Goal: Transaction & Acquisition: Purchase product/service

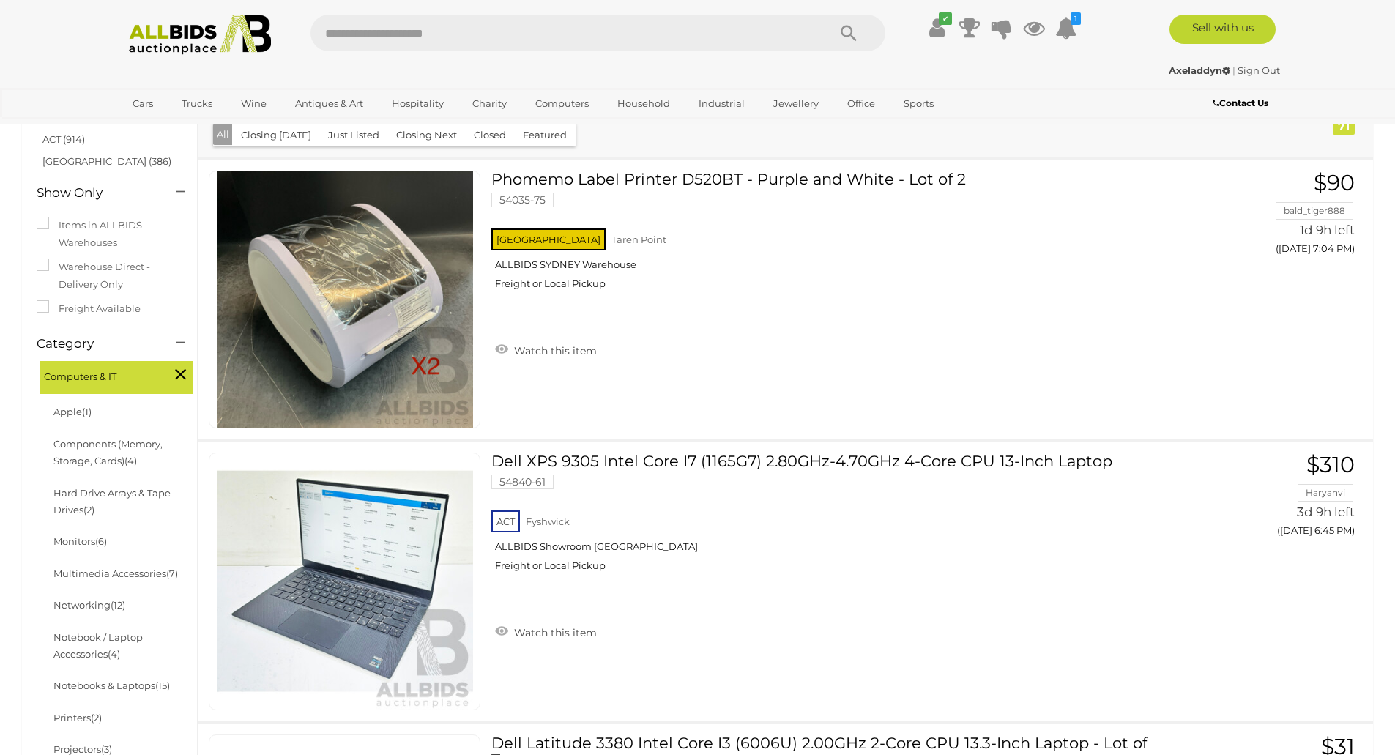
scroll to position [171, 0]
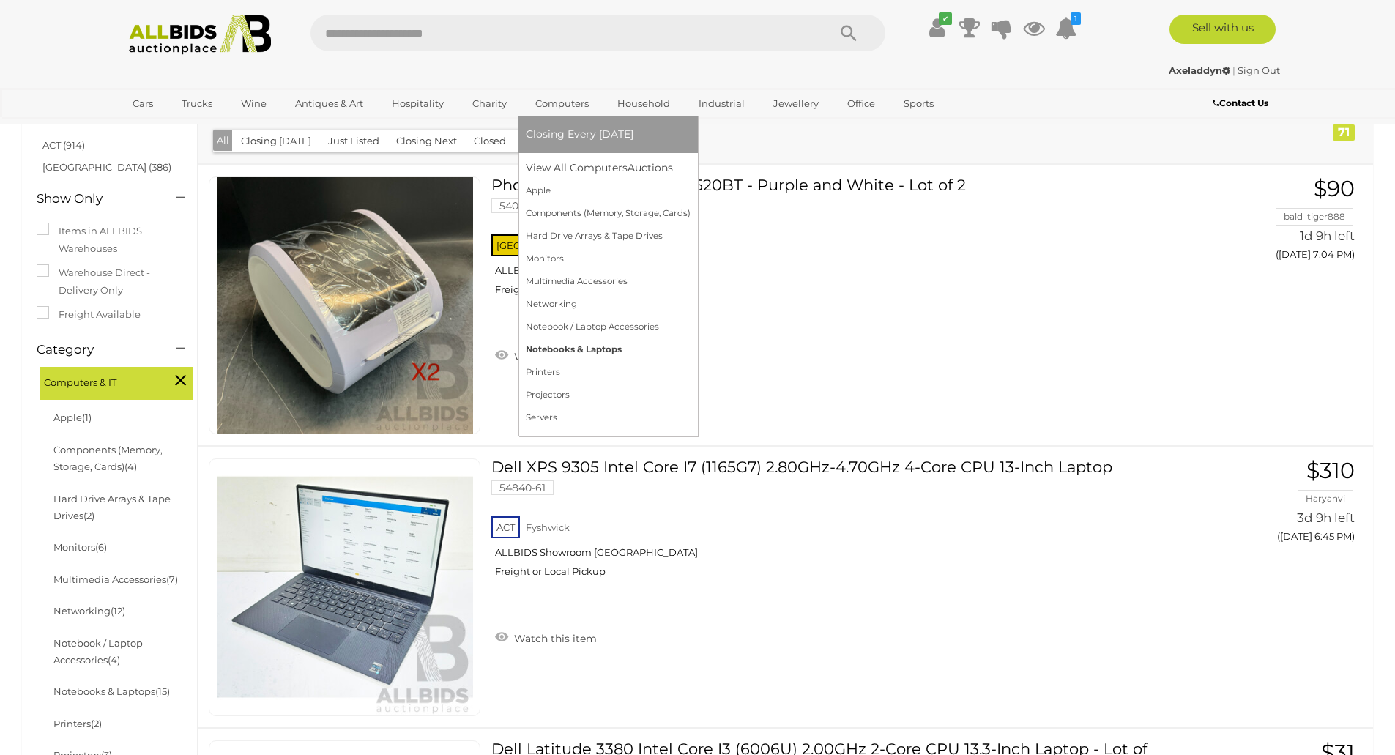
click at [550, 352] on link "Notebooks & Laptops" at bounding box center [608, 349] width 165 height 23
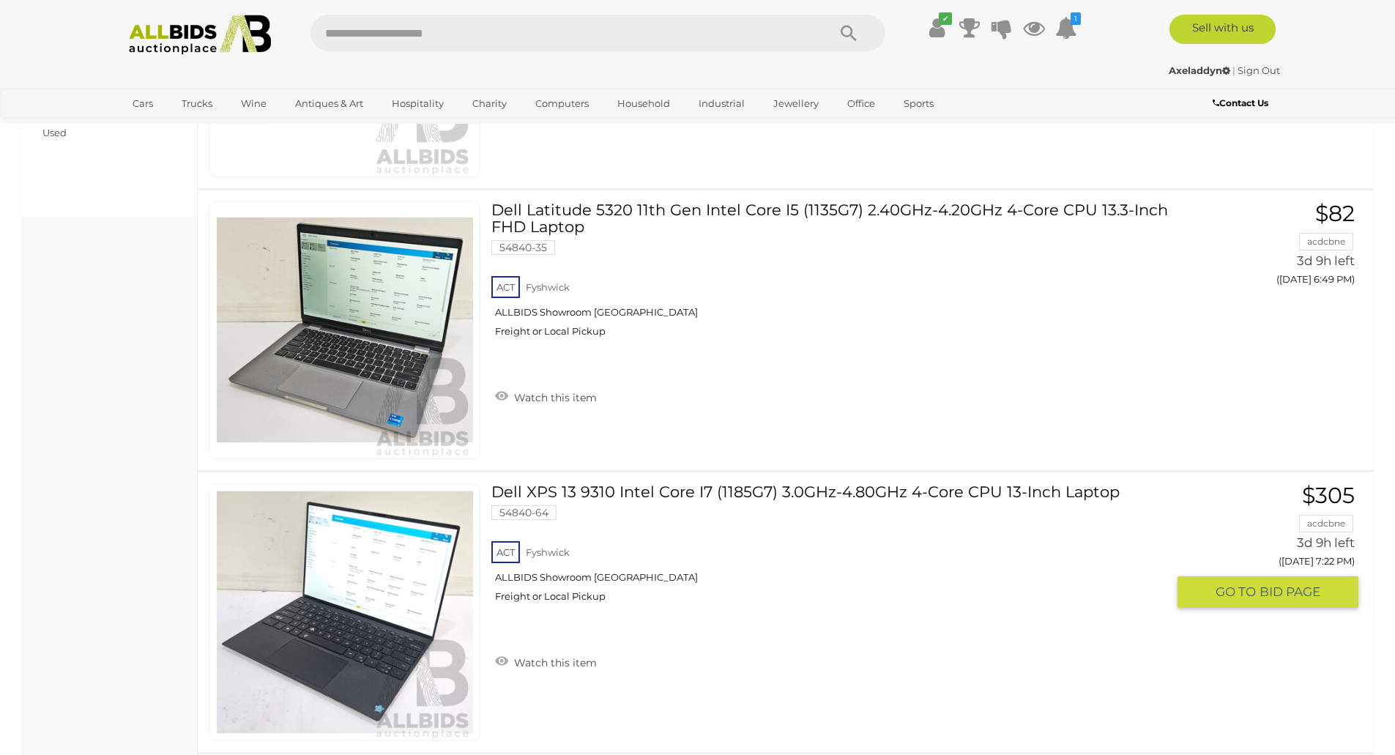
scroll to position [647, 0]
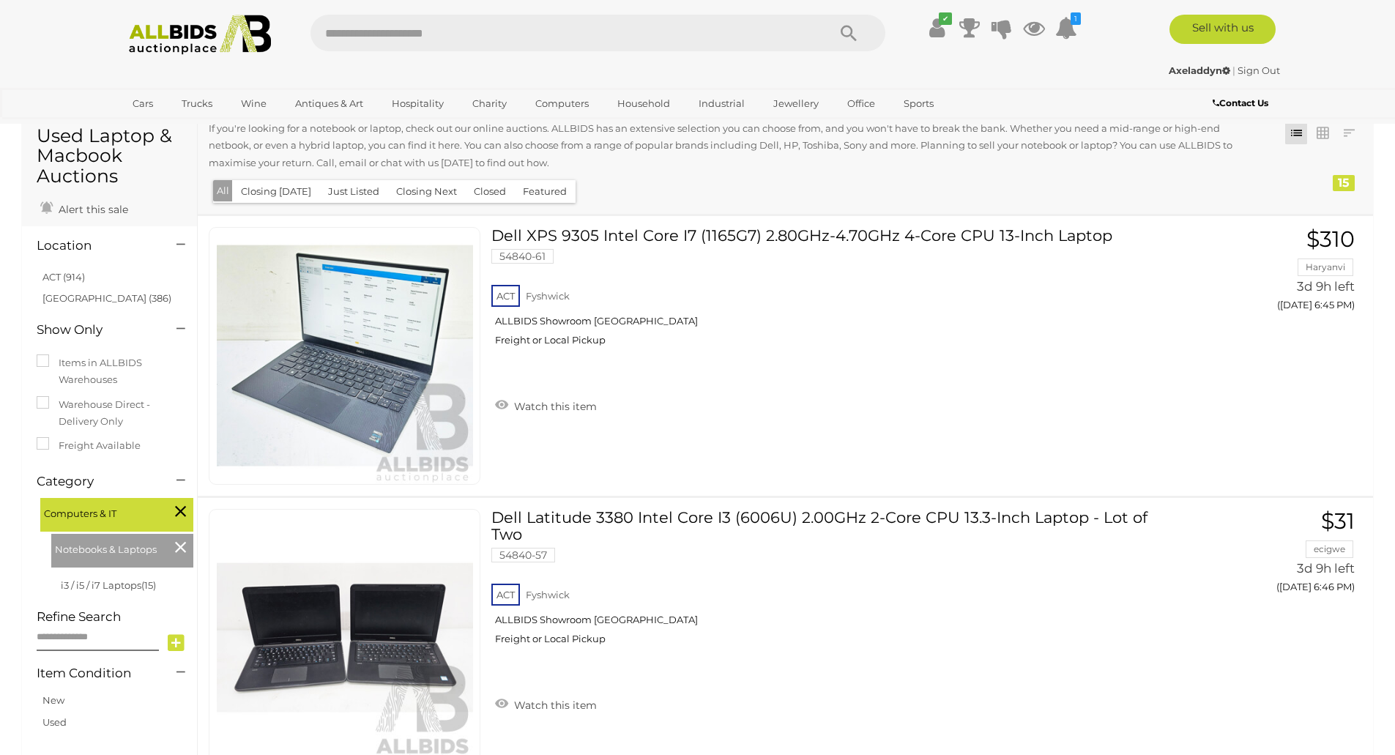
scroll to position [0, 0]
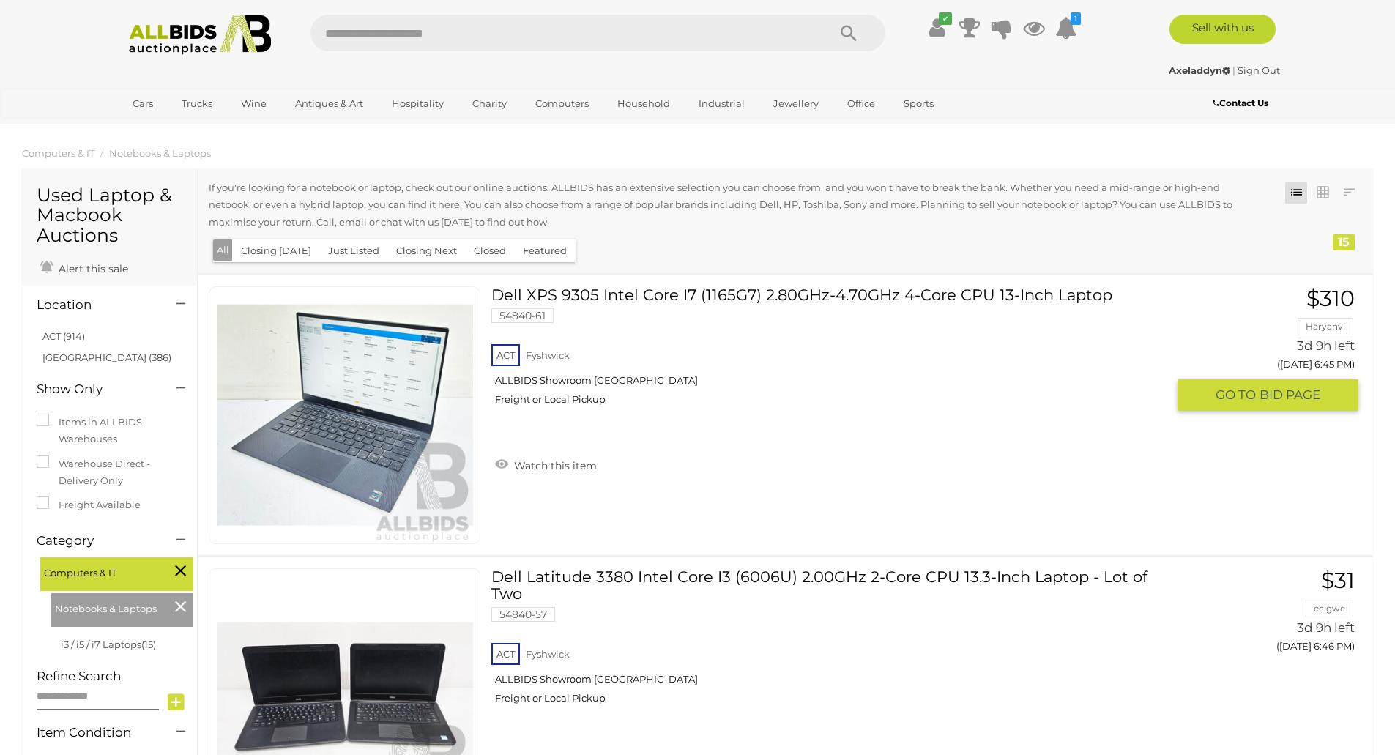
click at [669, 294] on link "Dell XPS 9305 Intel Core I7 (1165G7) 2.80GHz-4.70GHz 4-Core CPU 13-Inch Laptop …" at bounding box center [834, 351] width 664 height 130
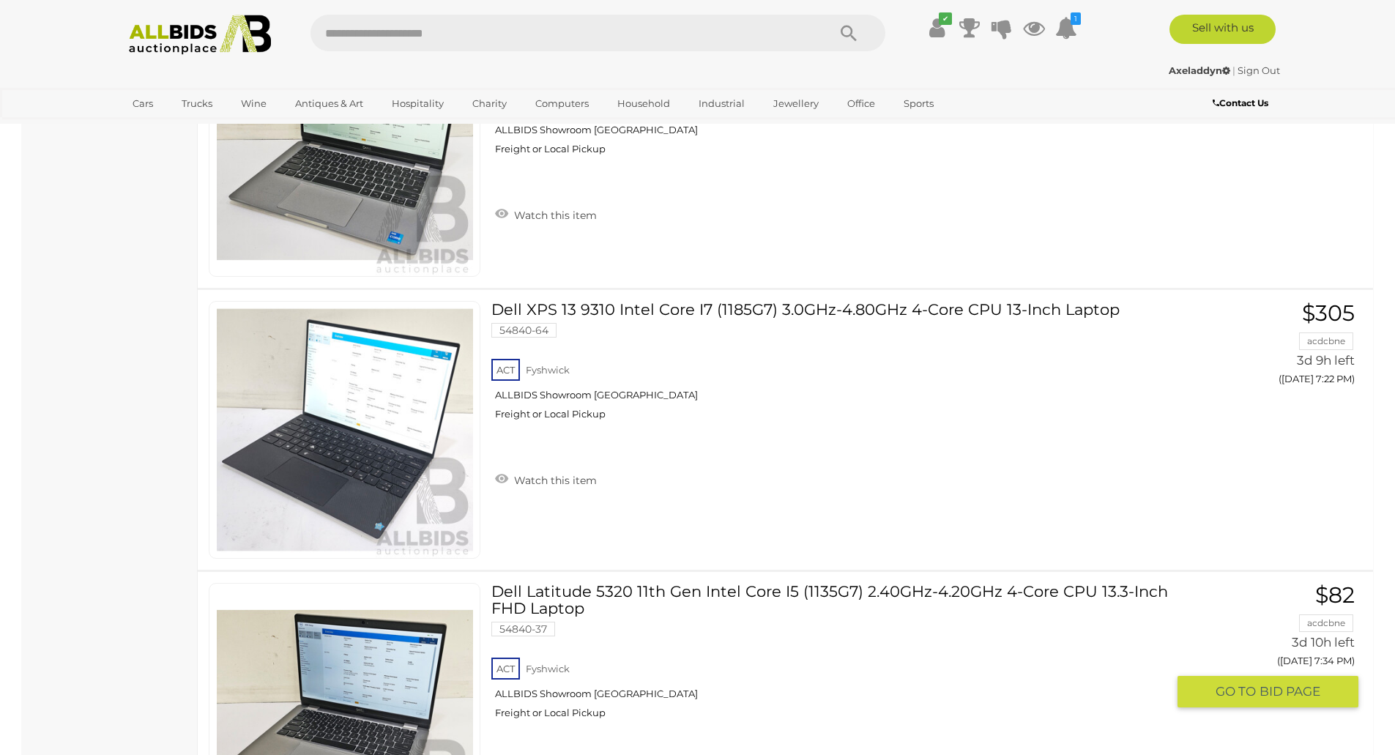
scroll to position [835, 0]
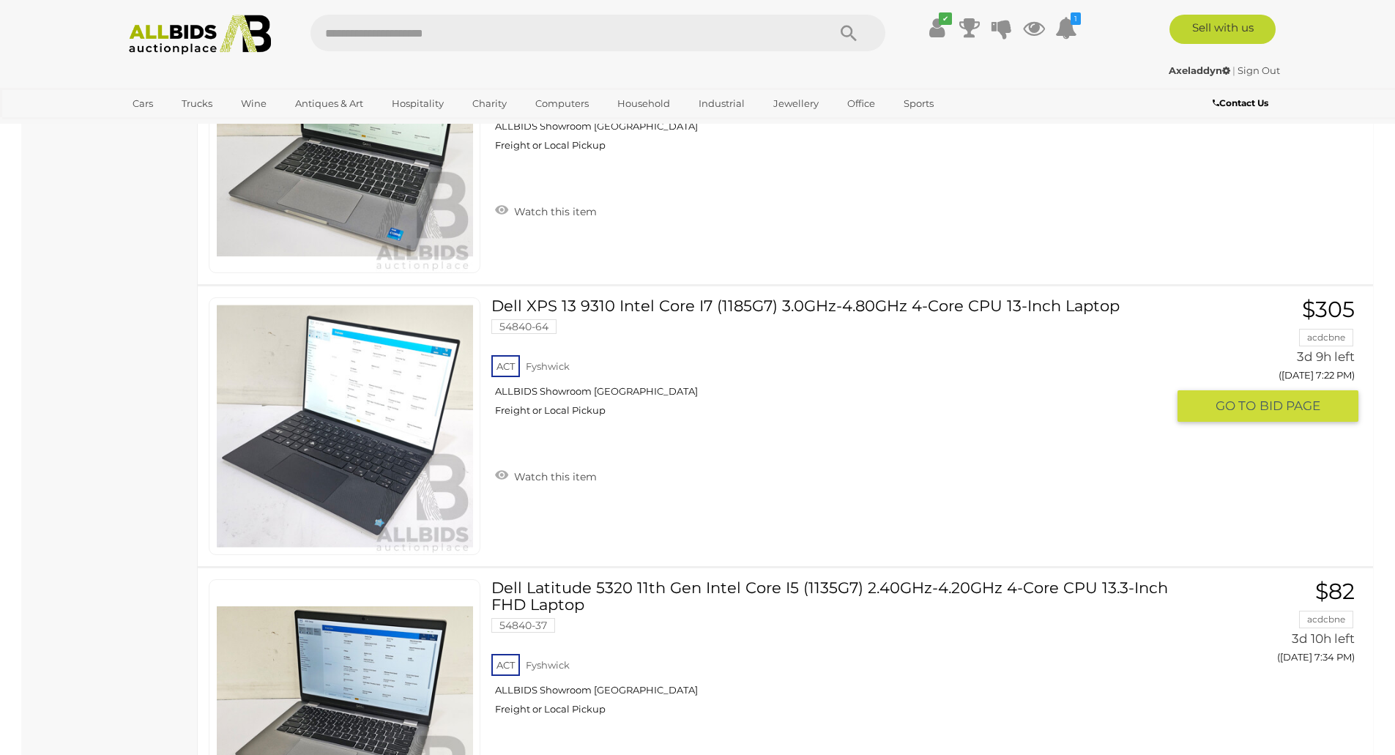
click at [365, 455] on img at bounding box center [345, 426] width 256 height 256
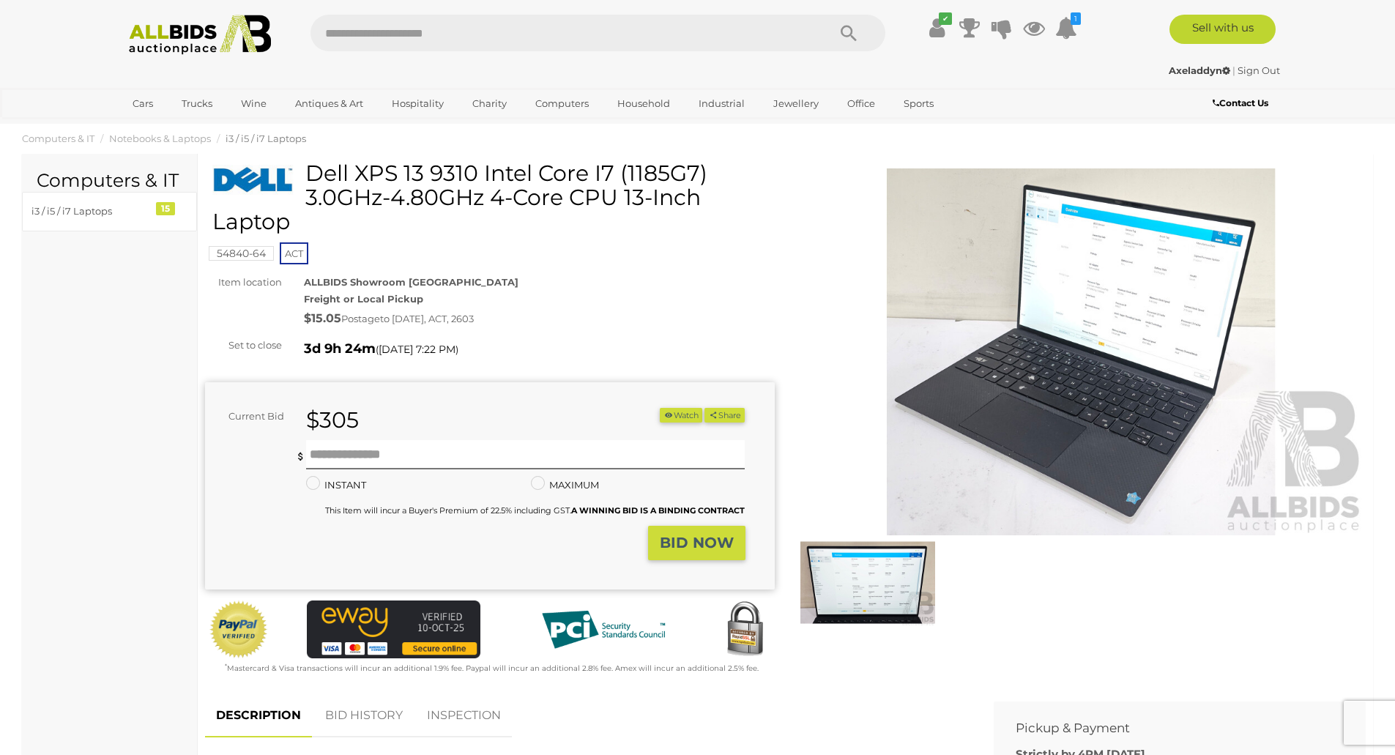
scroll to position [13, 0]
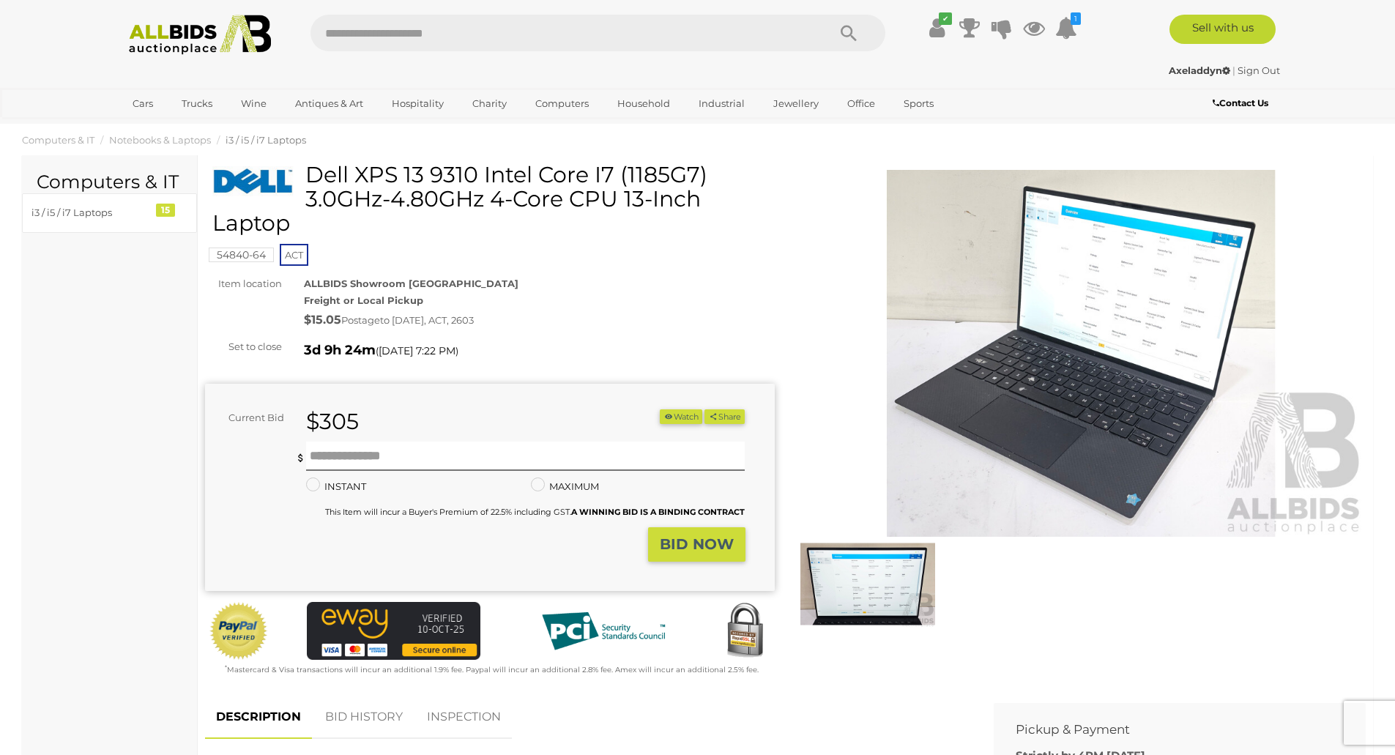
click at [1006, 391] on img at bounding box center [1082, 353] width 570 height 367
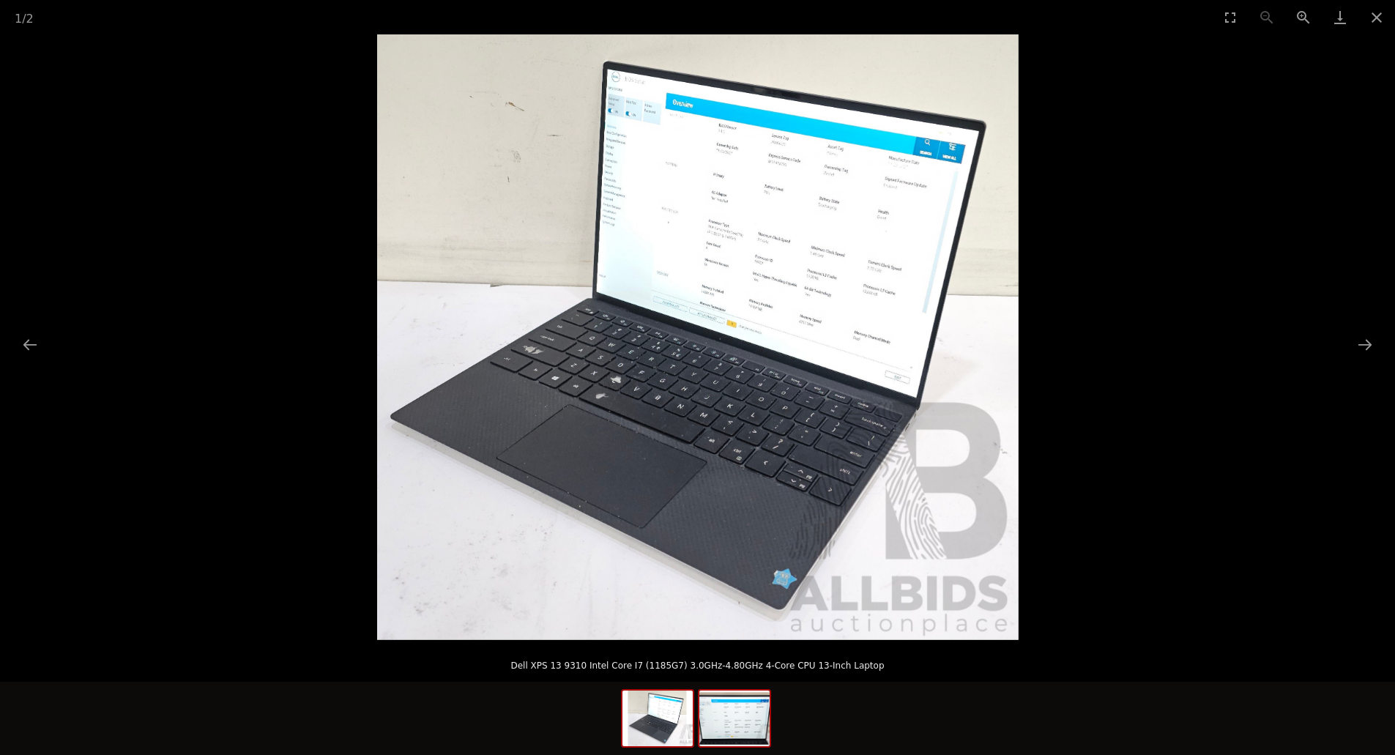
click at [735, 711] on img at bounding box center [734, 719] width 70 height 56
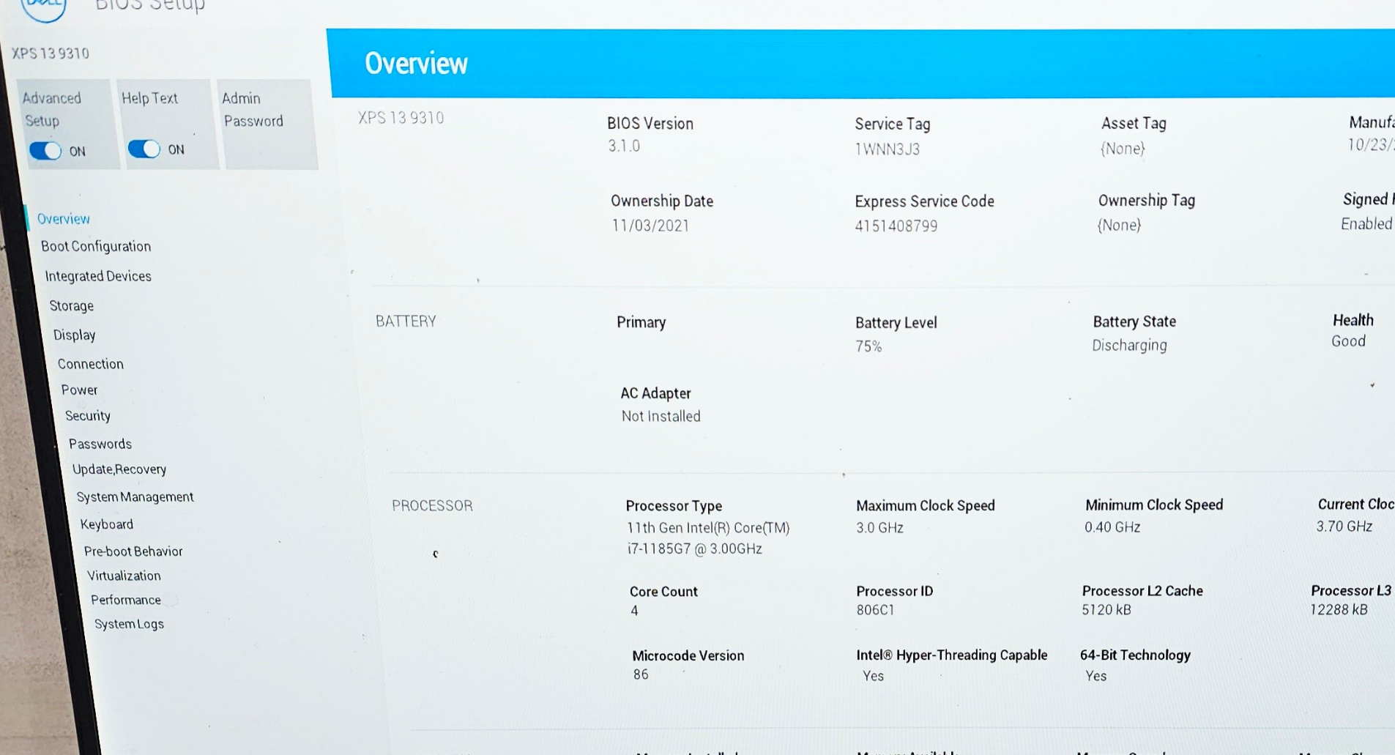
drag, startPoint x: 688, startPoint y: 257, endPoint x: 623, endPoint y: 328, distance: 96.9
click at [623, 328] on img at bounding box center [698, 392] width 978 height 594
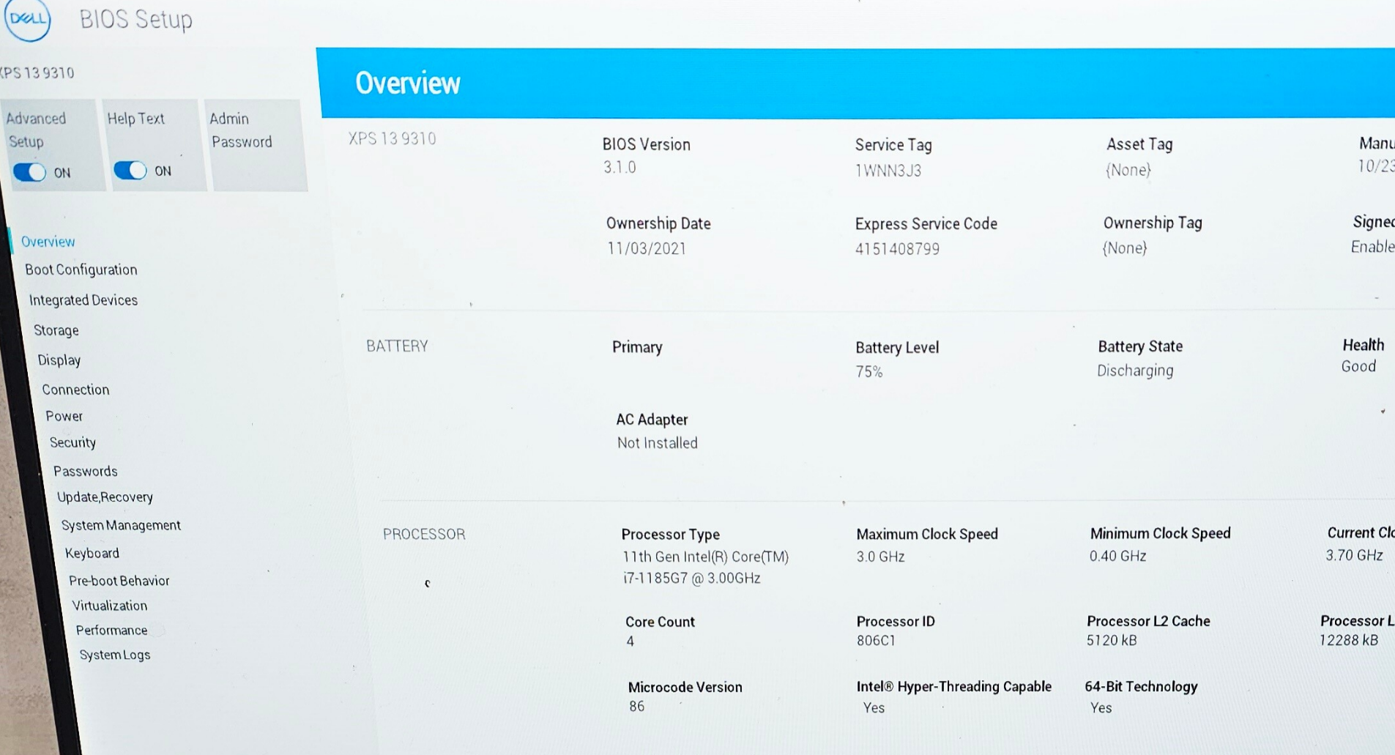
drag, startPoint x: 656, startPoint y: 211, endPoint x: 656, endPoint y: 240, distance: 29.3
click at [656, 240] on img at bounding box center [696, 337] width 997 height 606
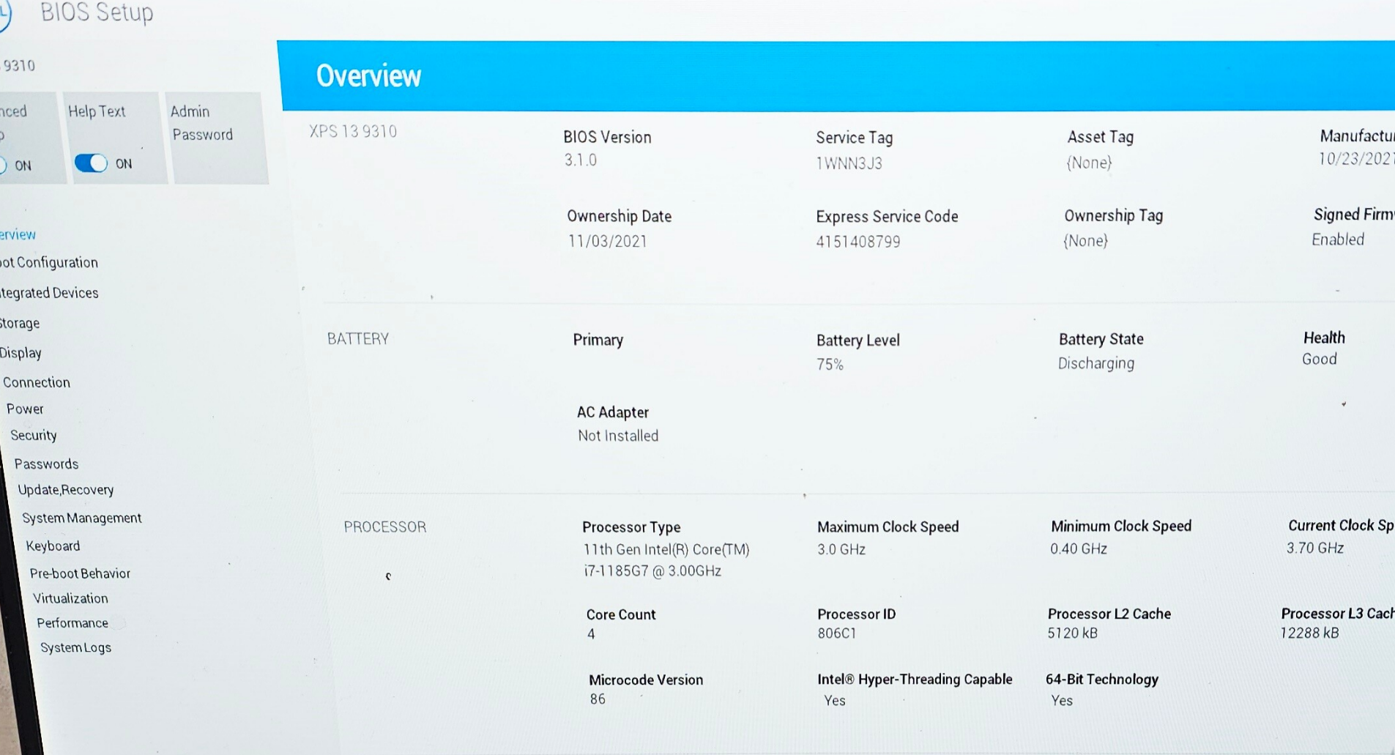
click at [800, 179] on img at bounding box center [696, 337] width 997 height 606
click at [736, 187] on img at bounding box center [696, 337] width 997 height 606
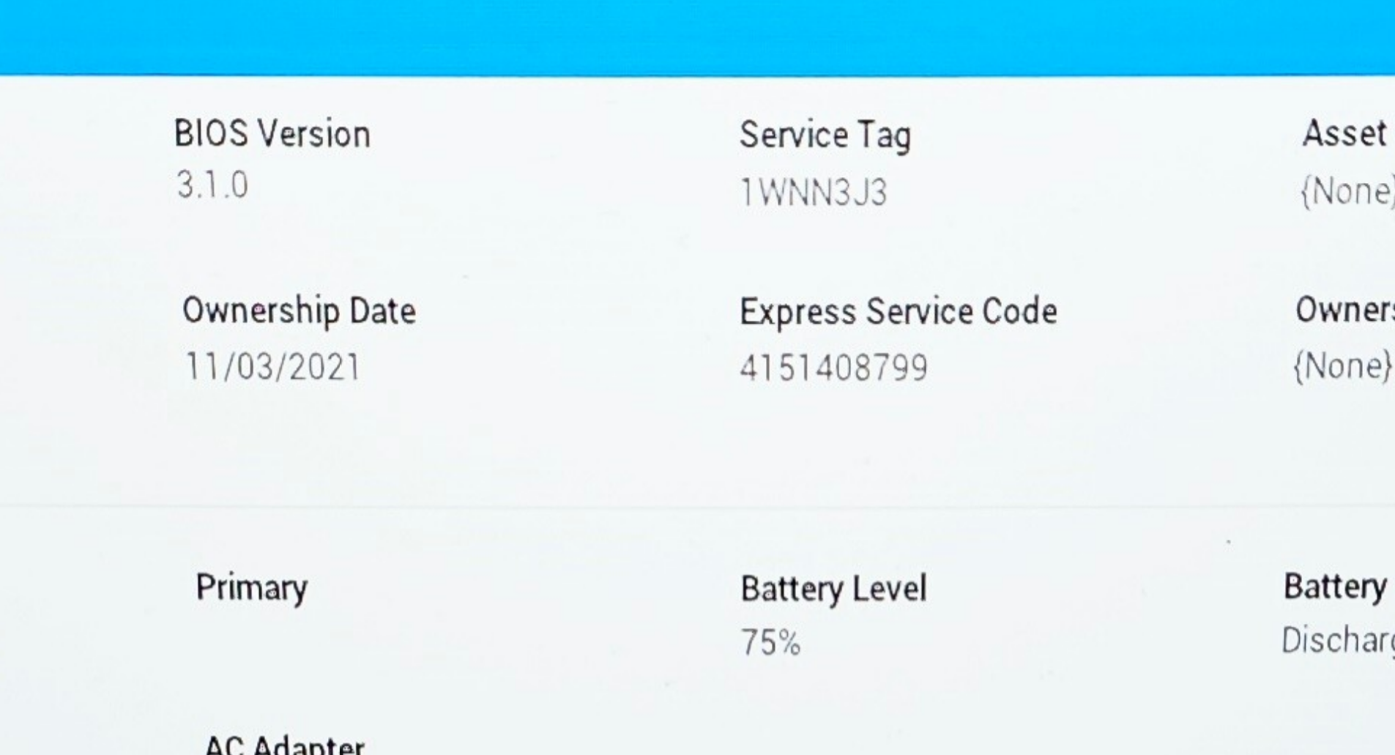
click at [742, 130] on img at bounding box center [650, 548] width 2234 height 1356
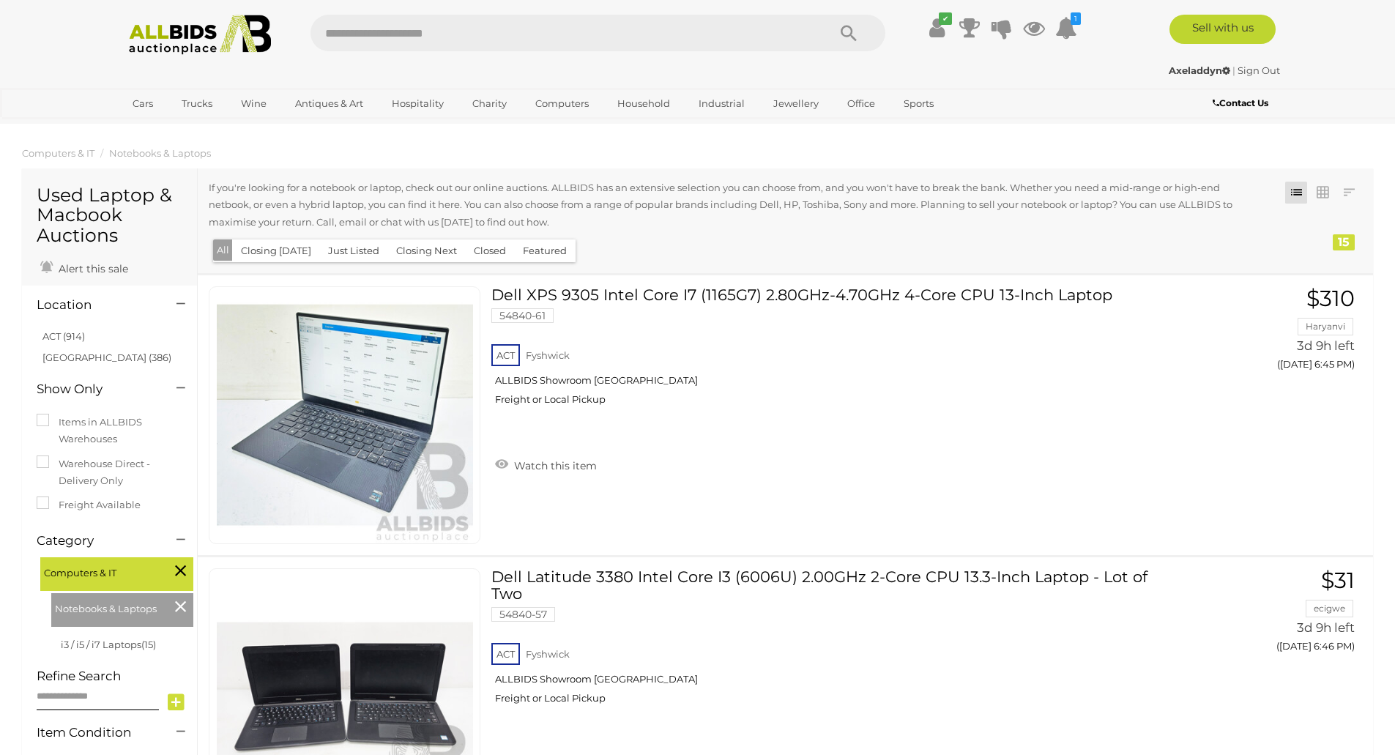
click at [461, 27] on input "text" at bounding box center [562, 33] width 502 height 37
type input "******"
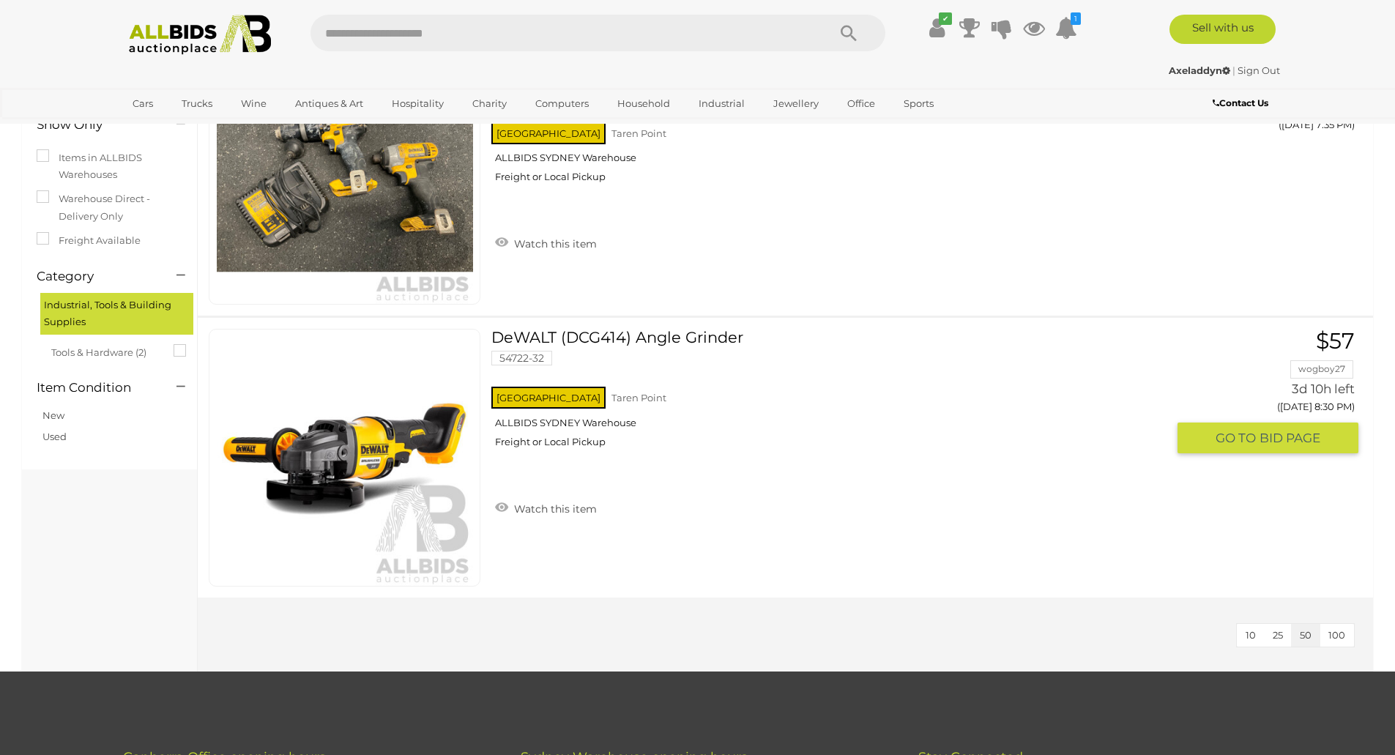
scroll to position [149, 0]
